Goal: Information Seeking & Learning: Find specific fact

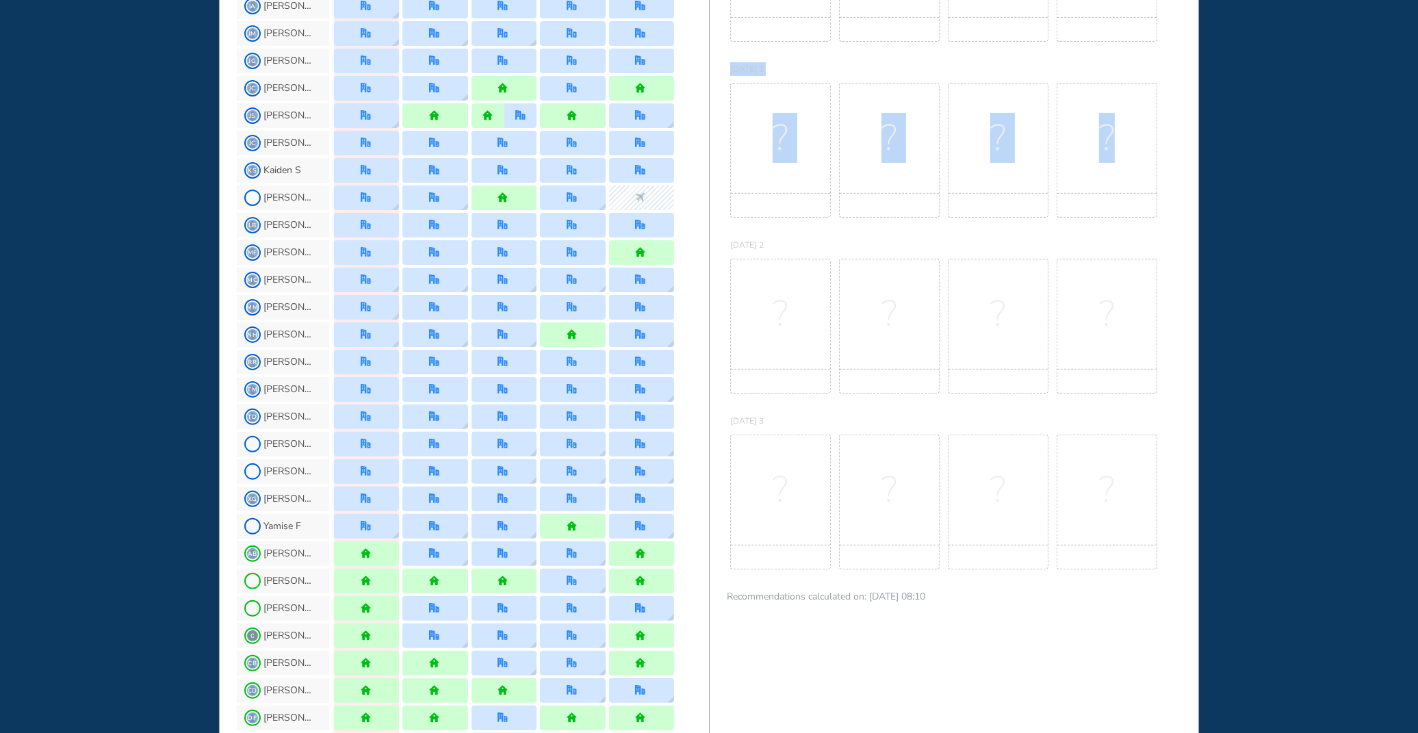
scroll to position [507, 0]
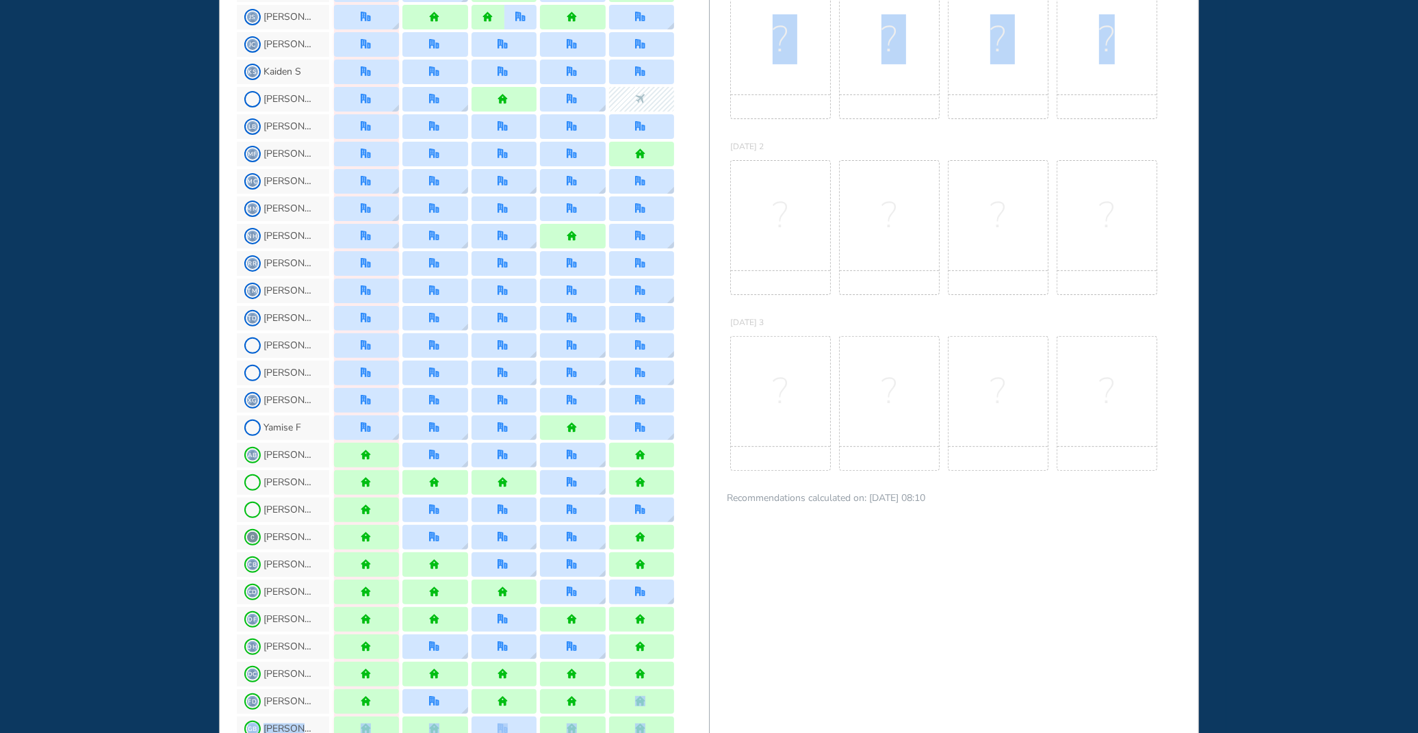
drag, startPoint x: 716, startPoint y: 648, endPoint x: 702, endPoint y: 730, distance: 83.3
click at [702, 730] on div "WHO'S WHERE WHEN FULL Usually quiet B&P Main Floor , [PERSON_NAME] #42 Receptio…" at bounding box center [709, 440] width 980 height 1773
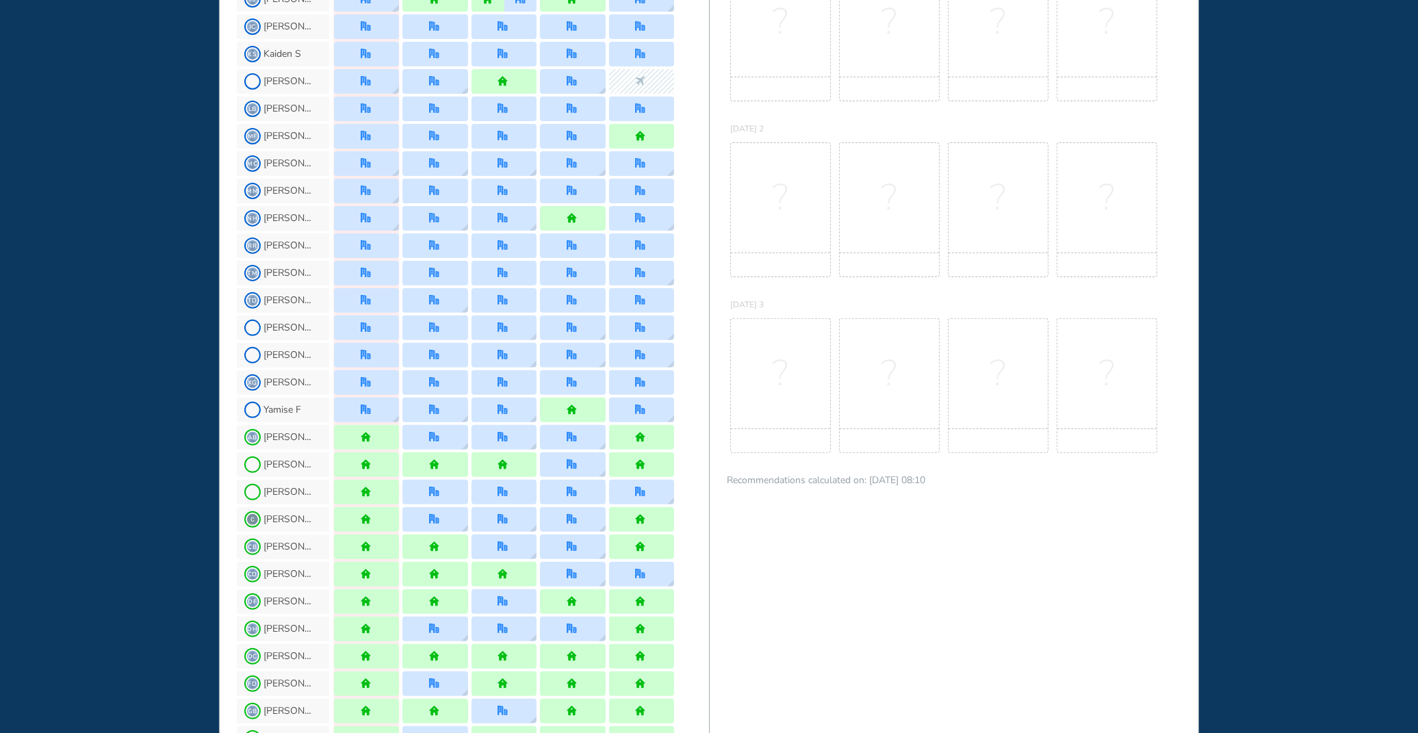
click at [1079, 504] on div "BEST OFFICE DAYS WORKPLAN [DATE] Mon 29 No Best Office Days to show! Update you…" at bounding box center [954, 422] width 490 height 1773
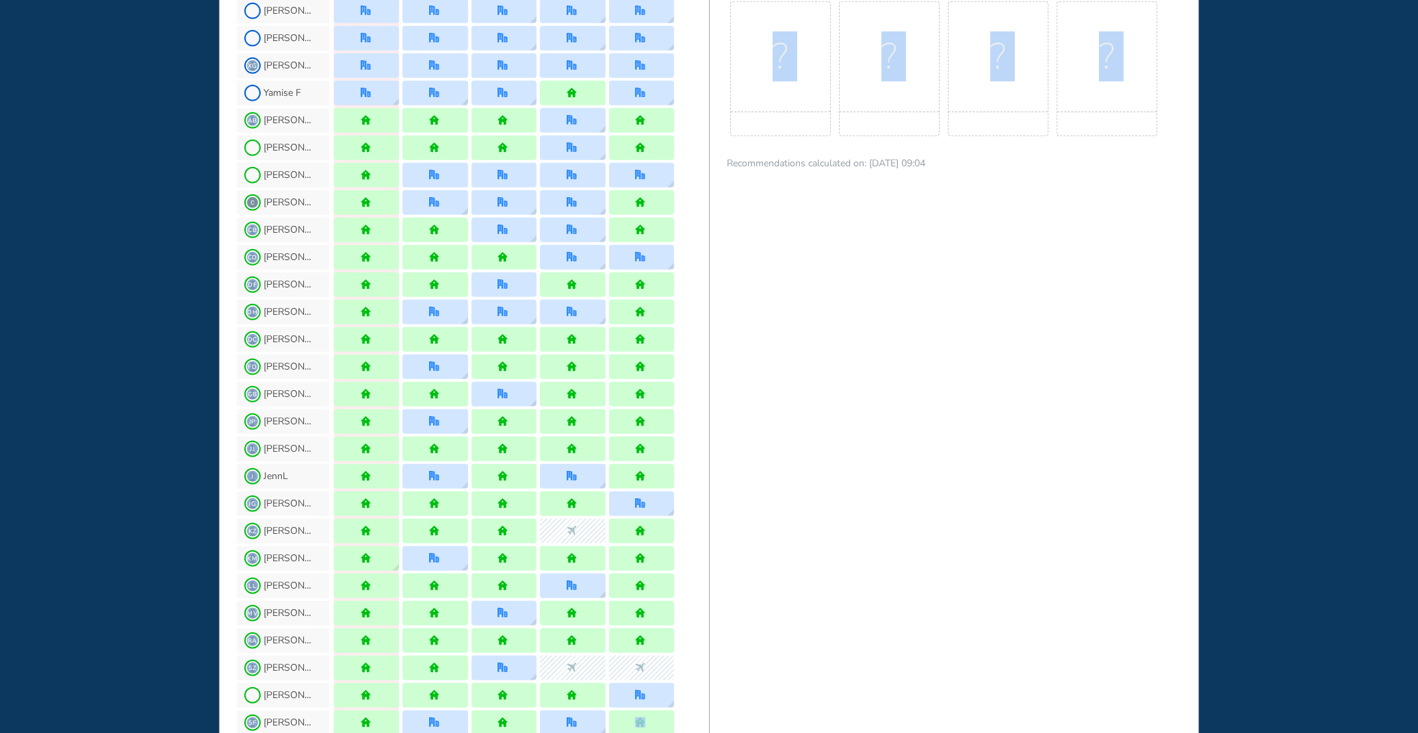
drag, startPoint x: 710, startPoint y: 696, endPoint x: 706, endPoint y: 728, distance: 31.8
click at [706, 728] on div "WHO'S WHERE WHEN FULL Usually quiet B&P Main Floor , [PERSON_NAME] #42 Receptio…" at bounding box center [709, 105] width 980 height 1773
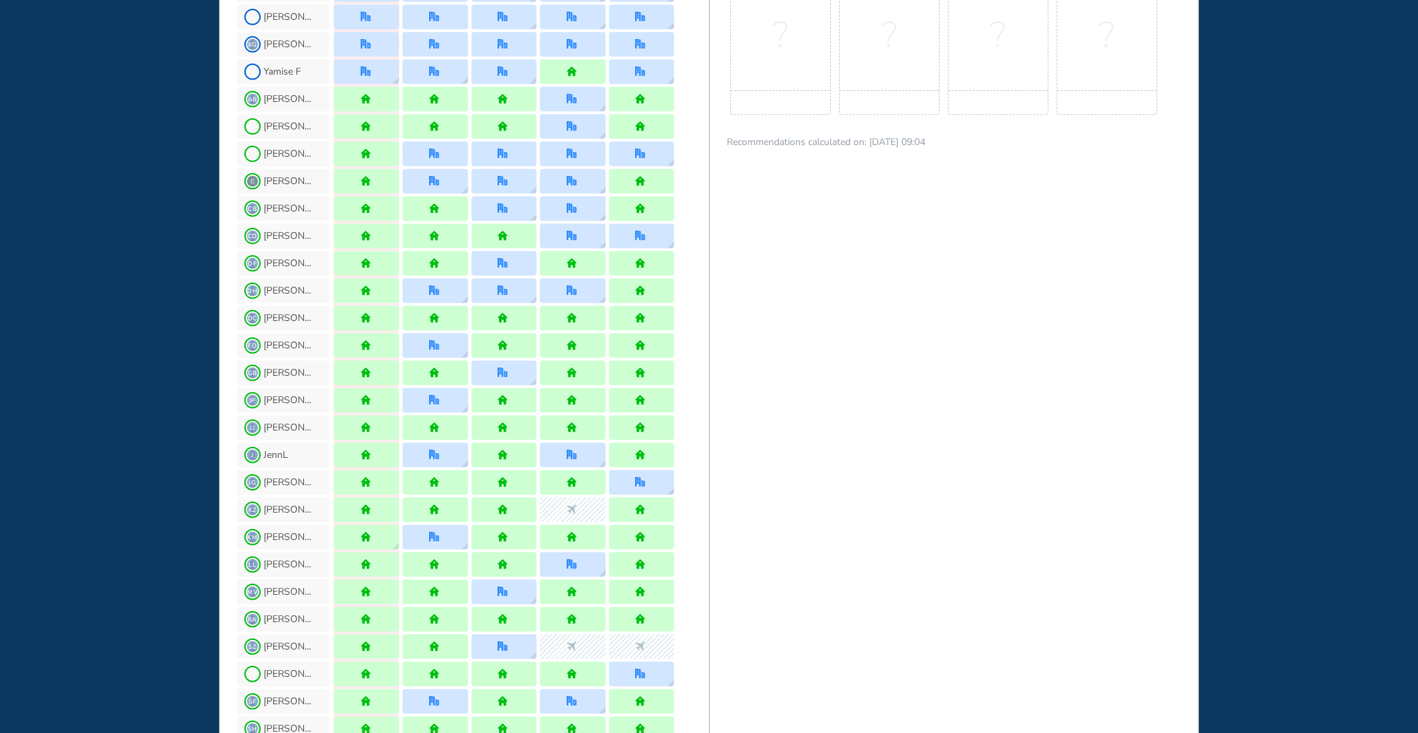
drag, startPoint x: 706, startPoint y: 728, endPoint x: 878, endPoint y: 611, distance: 208.1
click at [878, 611] on div "BEST OFFICE DAYS WORKPLAN [DATE] Mon 29 No Best Office Days to show! Update you…" at bounding box center [954, 84] width 490 height 1773
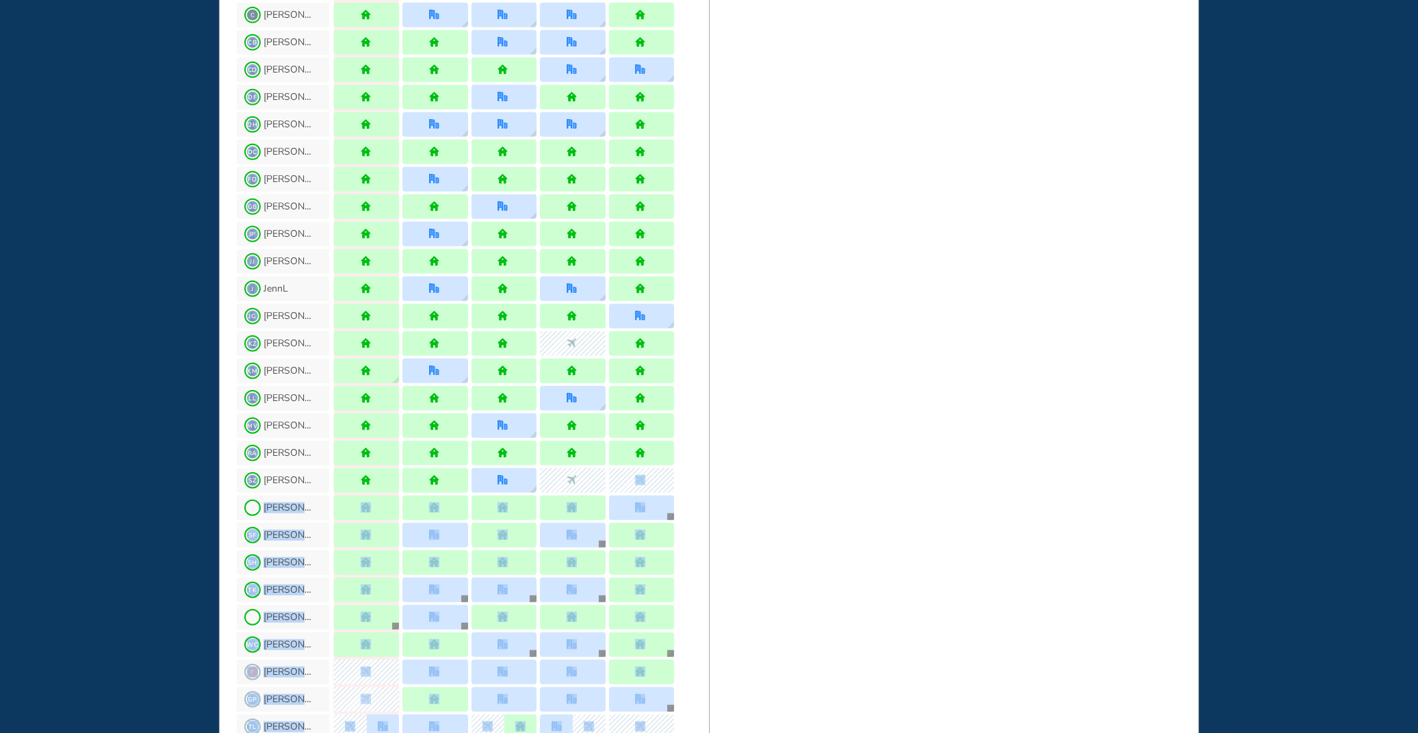
scroll to position [1103, 0]
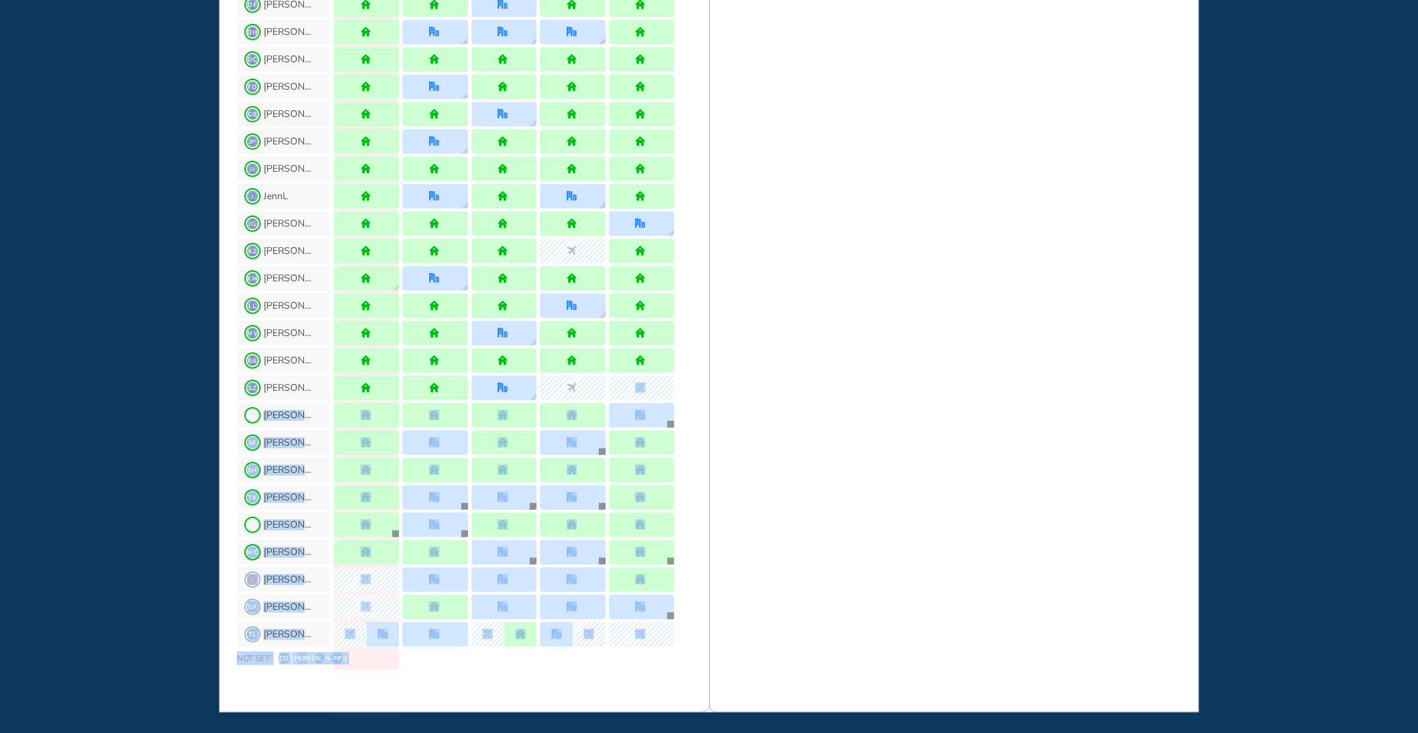
drag, startPoint x: 705, startPoint y: 638, endPoint x: 719, endPoint y: 662, distance: 27.9
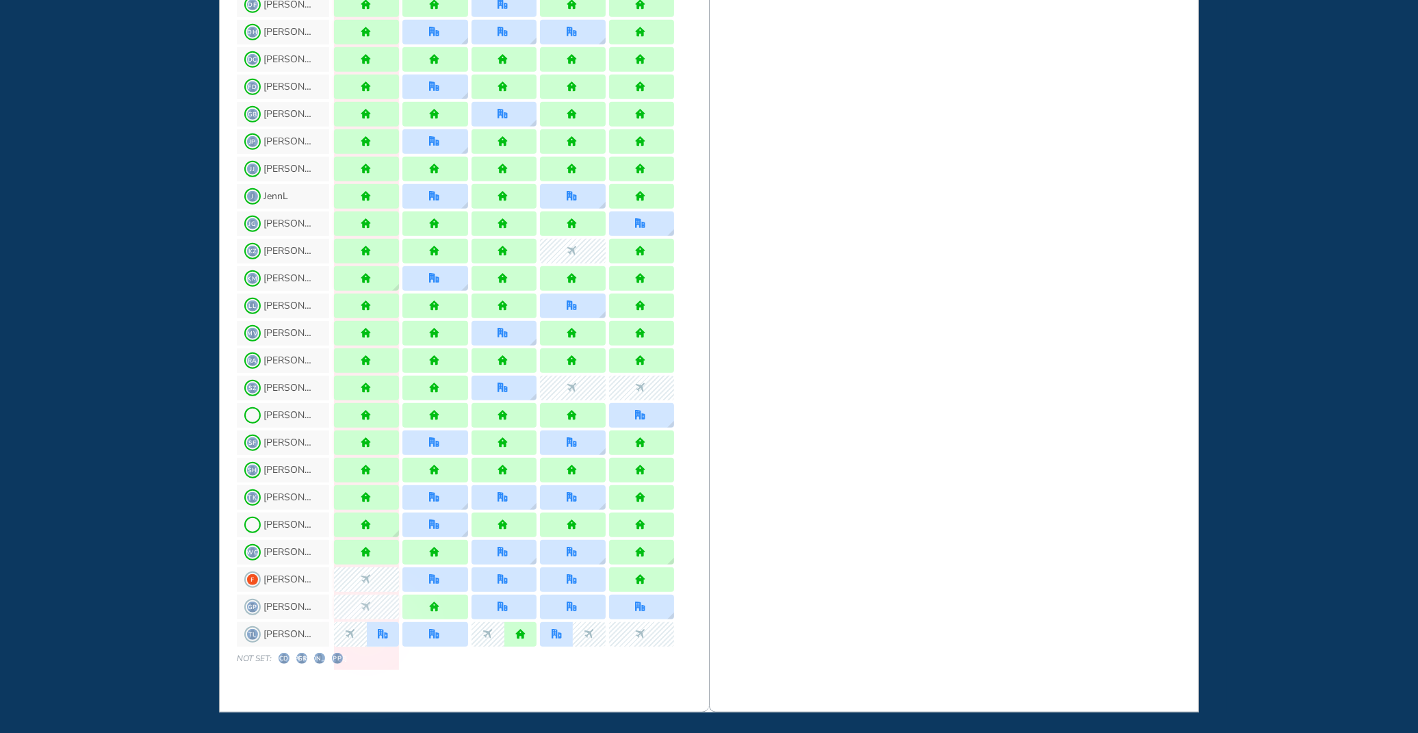
drag, startPoint x: 719, startPoint y: 662, endPoint x: 786, endPoint y: 527, distance: 150.3
drag, startPoint x: 1205, startPoint y: 290, endPoint x: 1193, endPoint y: 3, distance: 287.1
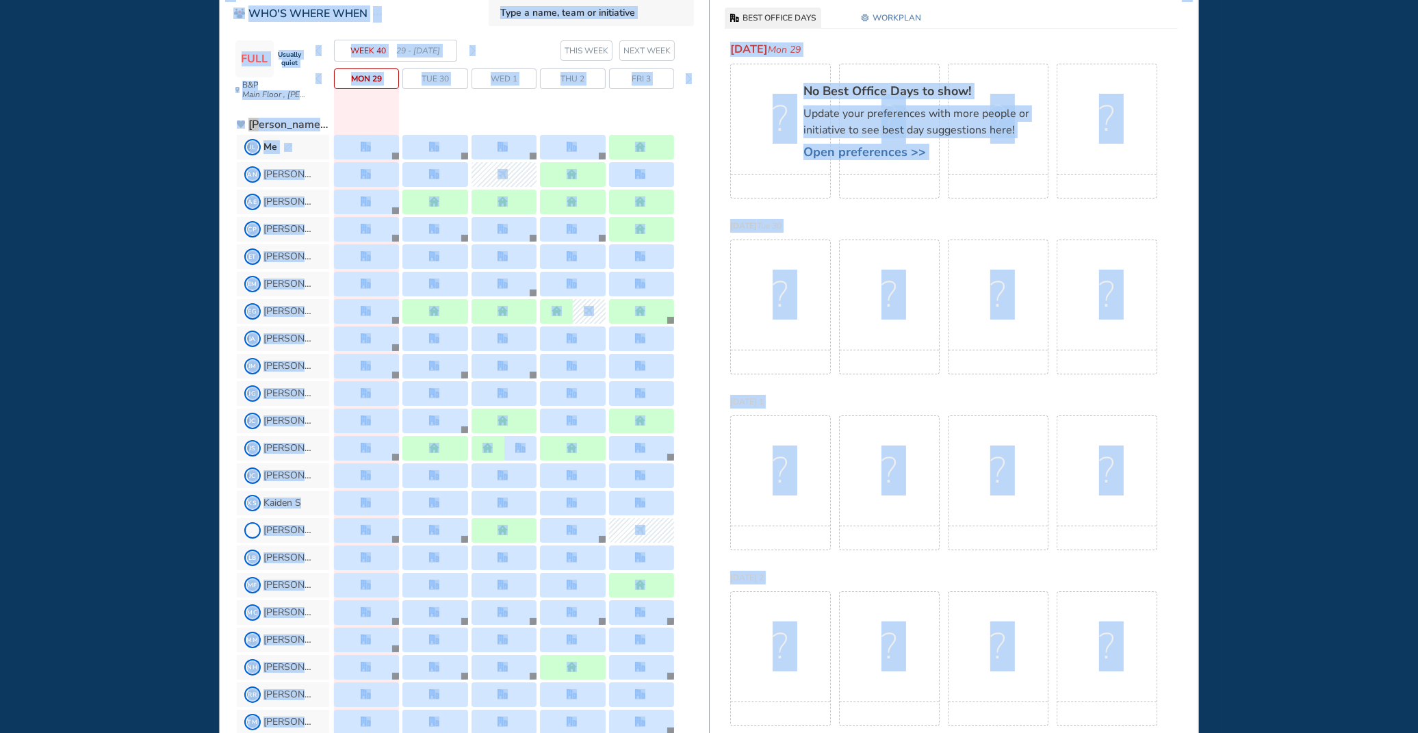
scroll to position [0, 0]
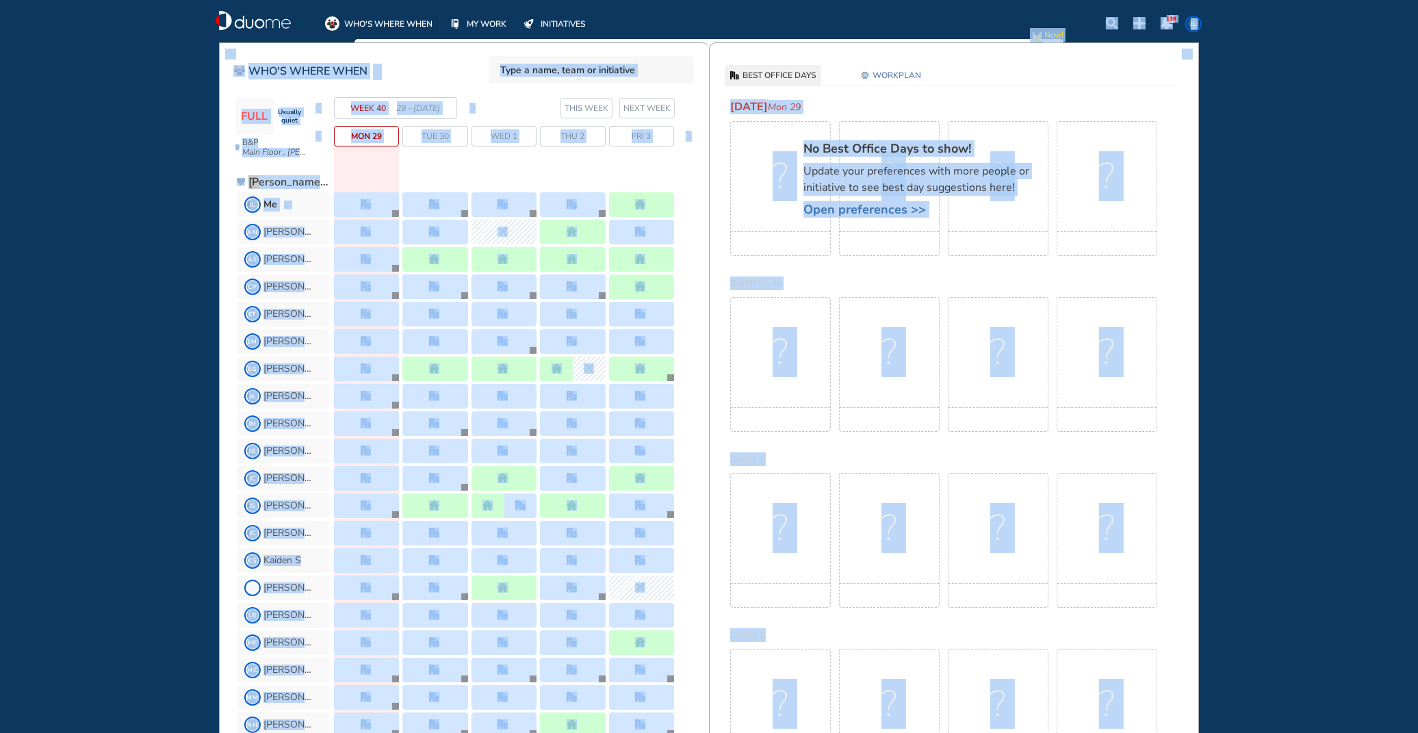
drag, startPoint x: 713, startPoint y: 5, endPoint x: 714, endPoint y: -5, distance: 10.3
click at [714, 0] on html "WHO'S WHERE WHEN MY WORK INITIATIVES 138 JL New! NOTIFICATIONS All Location Tas…" at bounding box center [709, 366] width 1418 height 733
click at [1331, 46] on div "WHO'S WHERE WHEN MY WORK INITIATIVES 138 JL New! NOTIFICATIONS All Location Tas…" at bounding box center [709, 366] width 1418 height 733
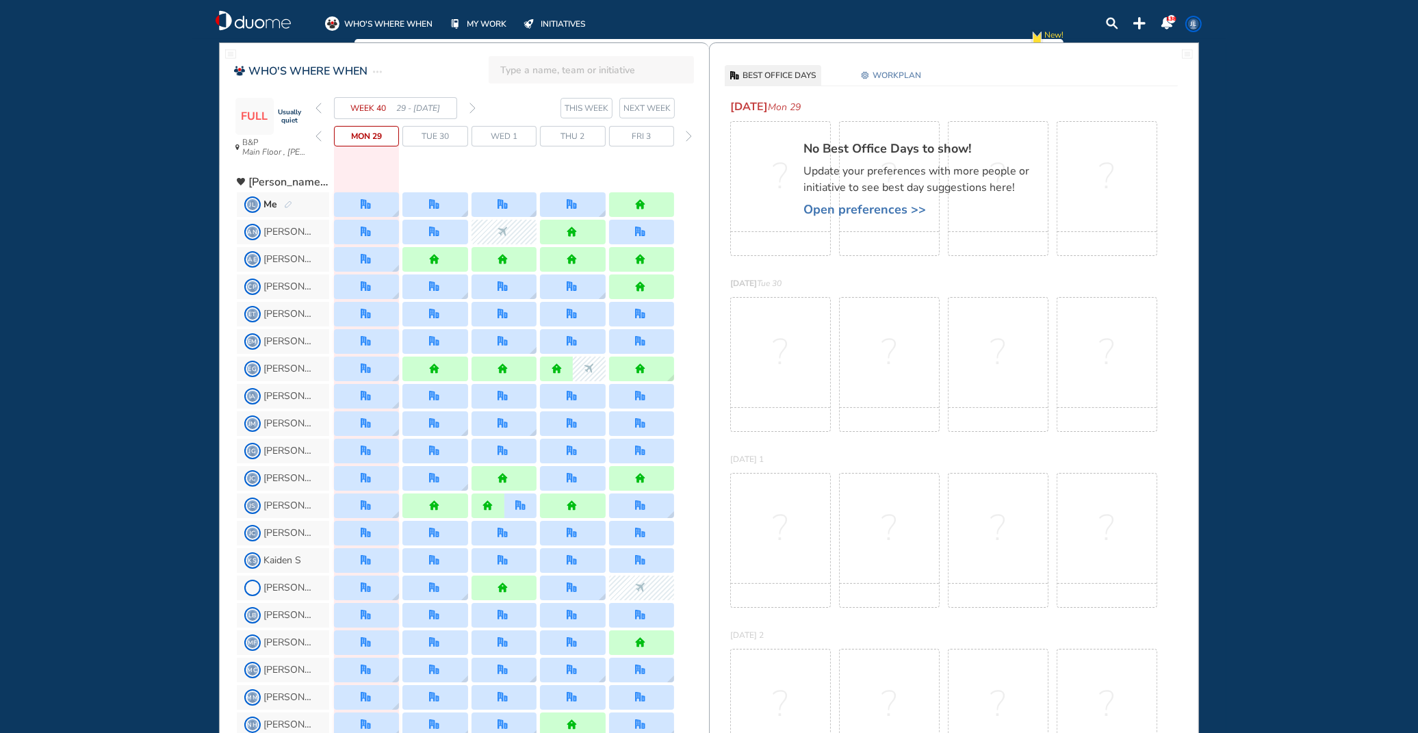
click at [645, 103] on span "NEXT WEEK" at bounding box center [647, 108] width 47 height 14
